Goal: Find specific page/section: Find specific page/section

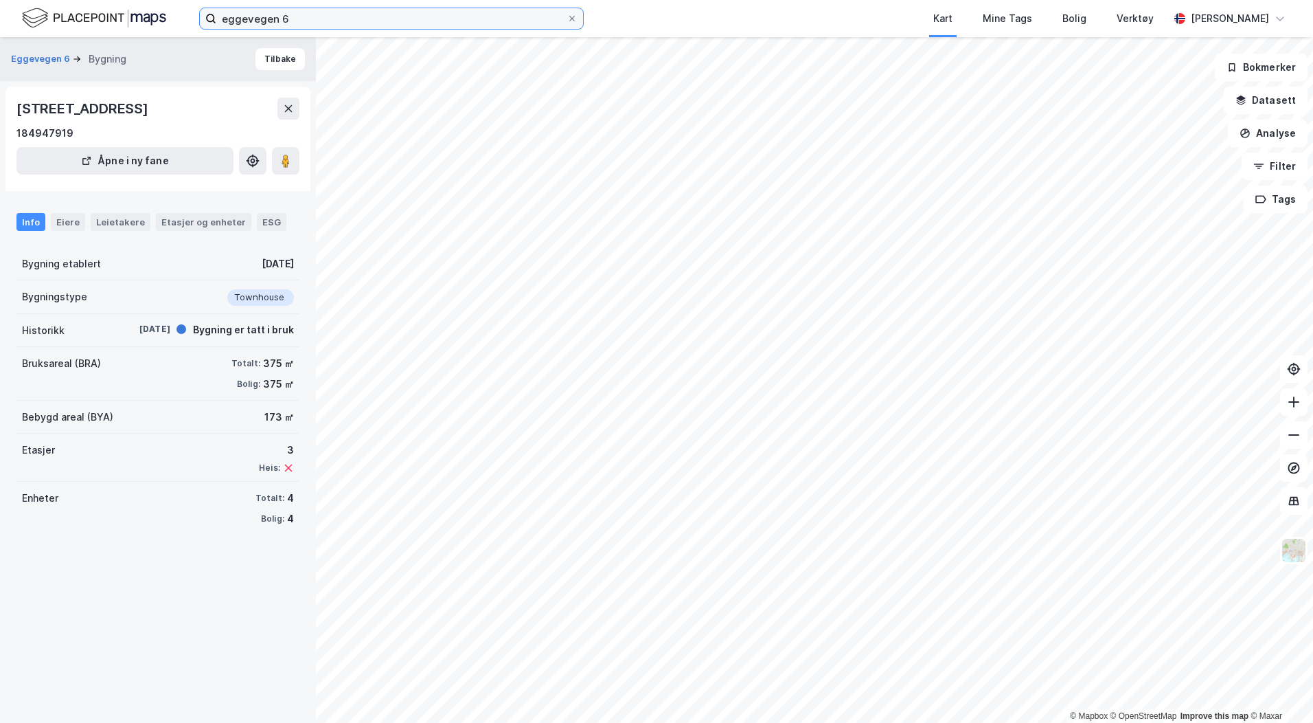
click at [258, 14] on input "eggevegen 6" at bounding box center [391, 18] width 350 height 21
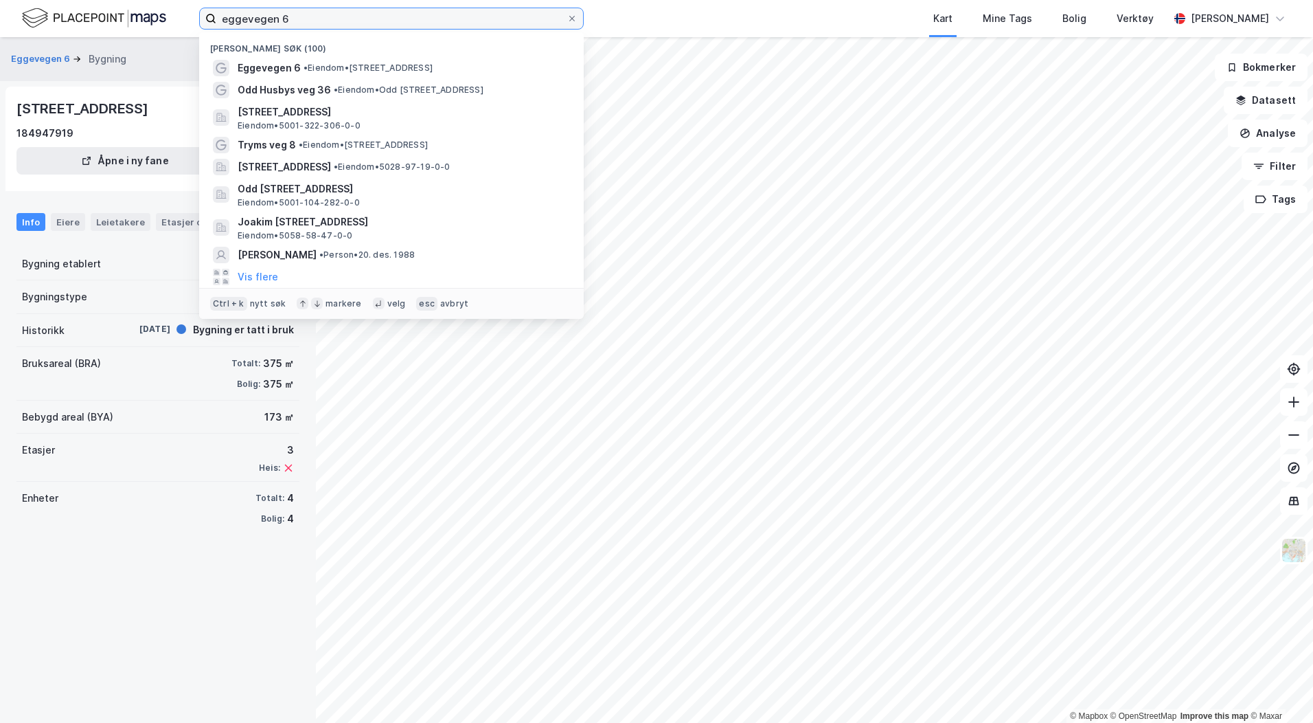
type input "6"
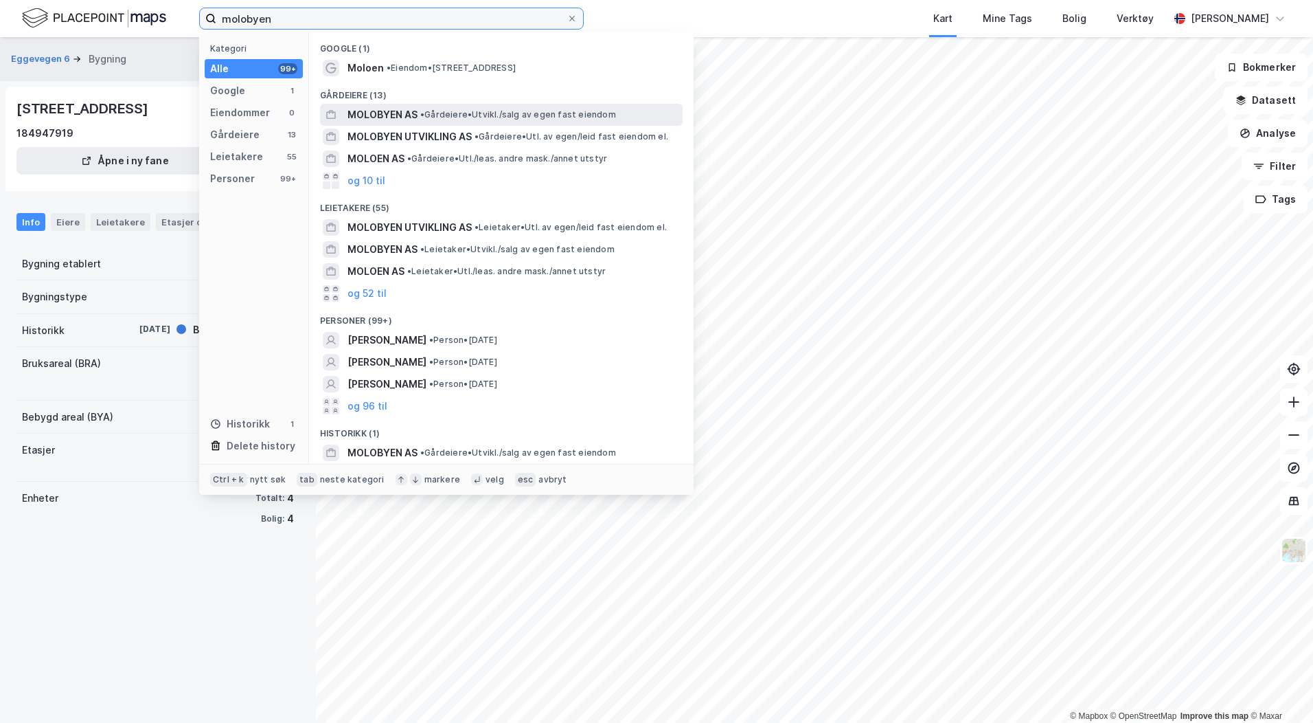
type input "molobyen"
click at [463, 113] on span "• Gårdeiere • [GEOGRAPHIC_DATA]/salg av egen fast eiendom" at bounding box center [518, 114] width 196 height 11
